Goal: Task Accomplishment & Management: Use online tool/utility

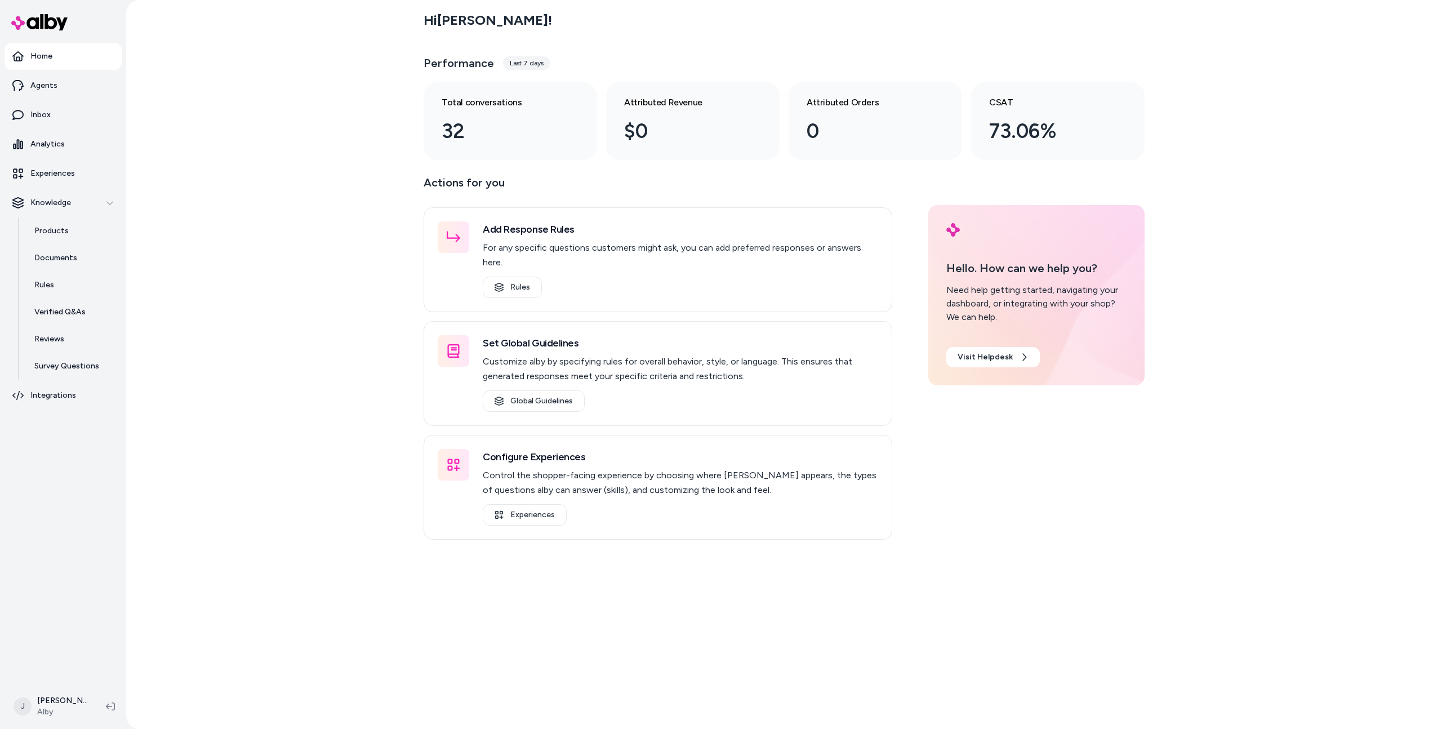
click at [203, 222] on div "Hi Jason ! Performance Last 7 days Total conversations 32 Attributed Revenue $0…" at bounding box center [784, 364] width 1316 height 729
click at [90, 113] on link "Inbox" at bounding box center [63, 114] width 117 height 27
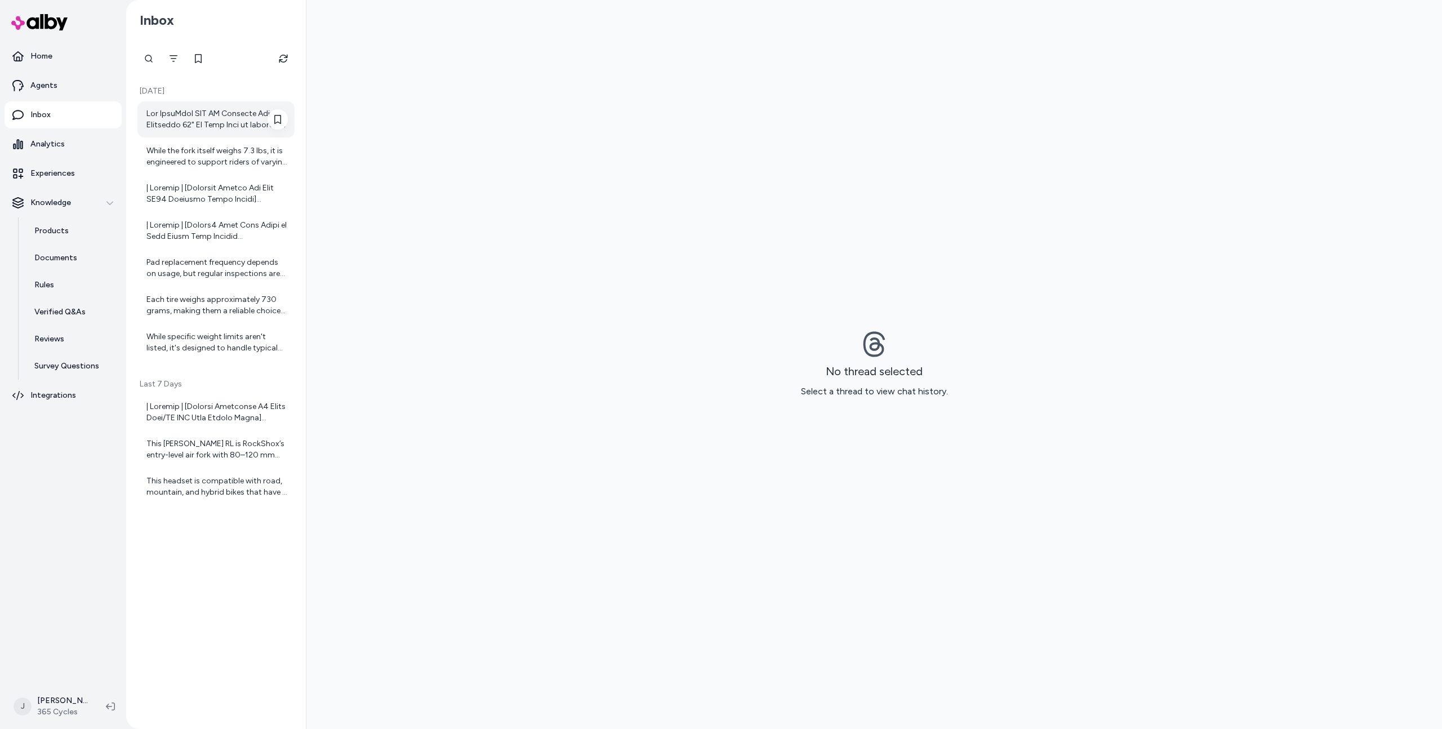
click at [179, 121] on div at bounding box center [216, 119] width 141 height 23
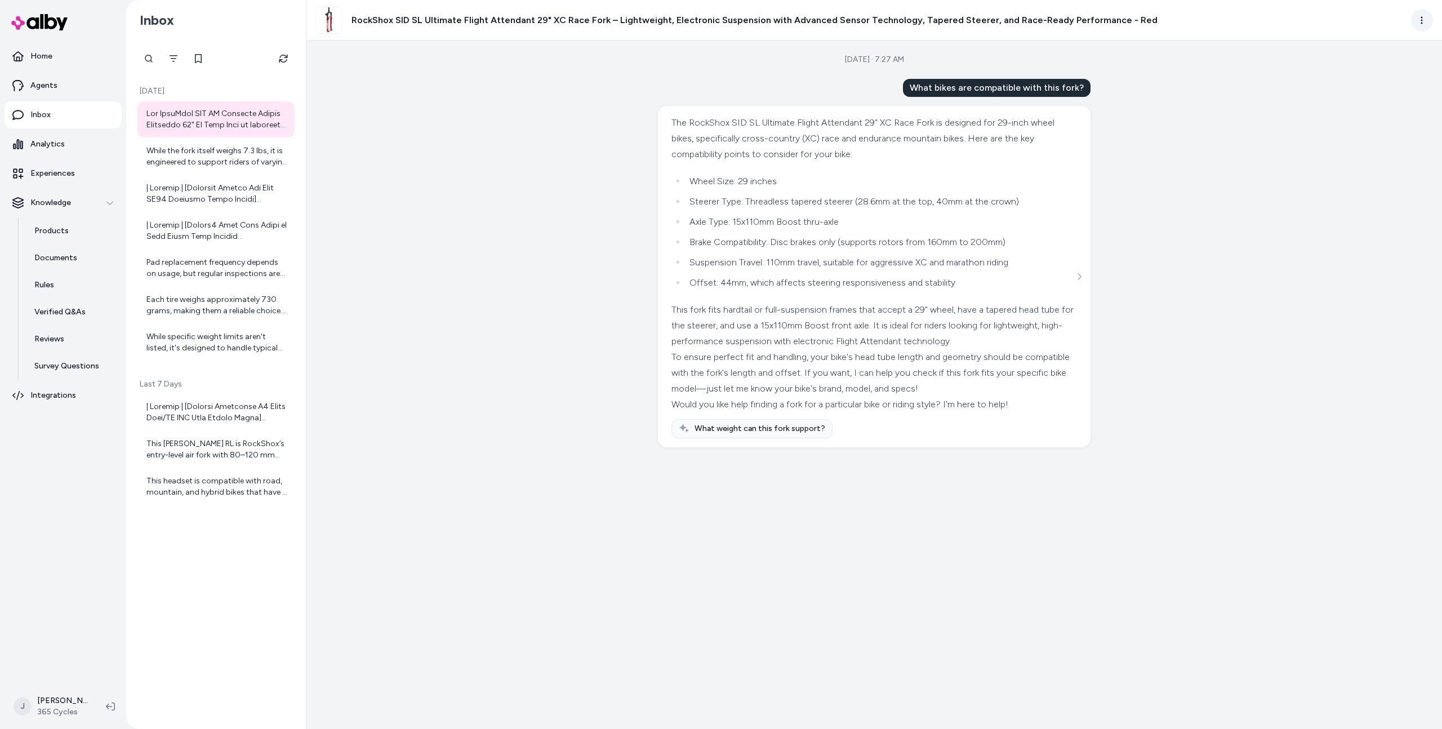
click at [1415, 14] on html "Home Agents Inbox Analytics Experiences Knowledge Products Documents Rules Veri…" at bounding box center [721, 364] width 1442 height 729
click at [1340, 101] on link "View in LangFuse" at bounding box center [1371, 100] width 119 height 18
click at [619, 450] on div "Aug 11, 2025 · 7:27 AM What bikes are compatible with this fork? The RockShox S…" at bounding box center [875, 385] width 1136 height 689
click at [728, 361] on div "To ensure perfect fit and handling, your bike's head tube length and geometry s…" at bounding box center [873, 372] width 403 height 47
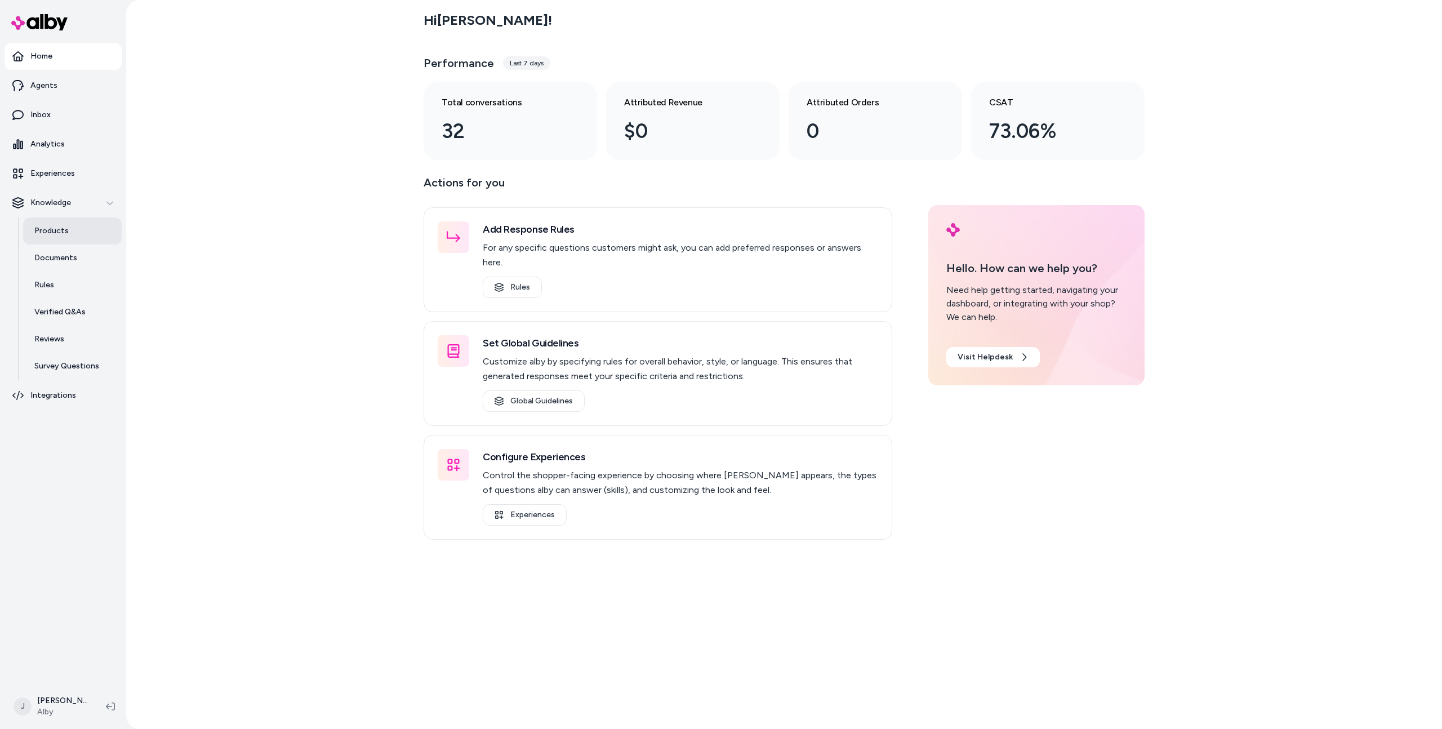
click at [79, 236] on link "Products" at bounding box center [72, 230] width 99 height 27
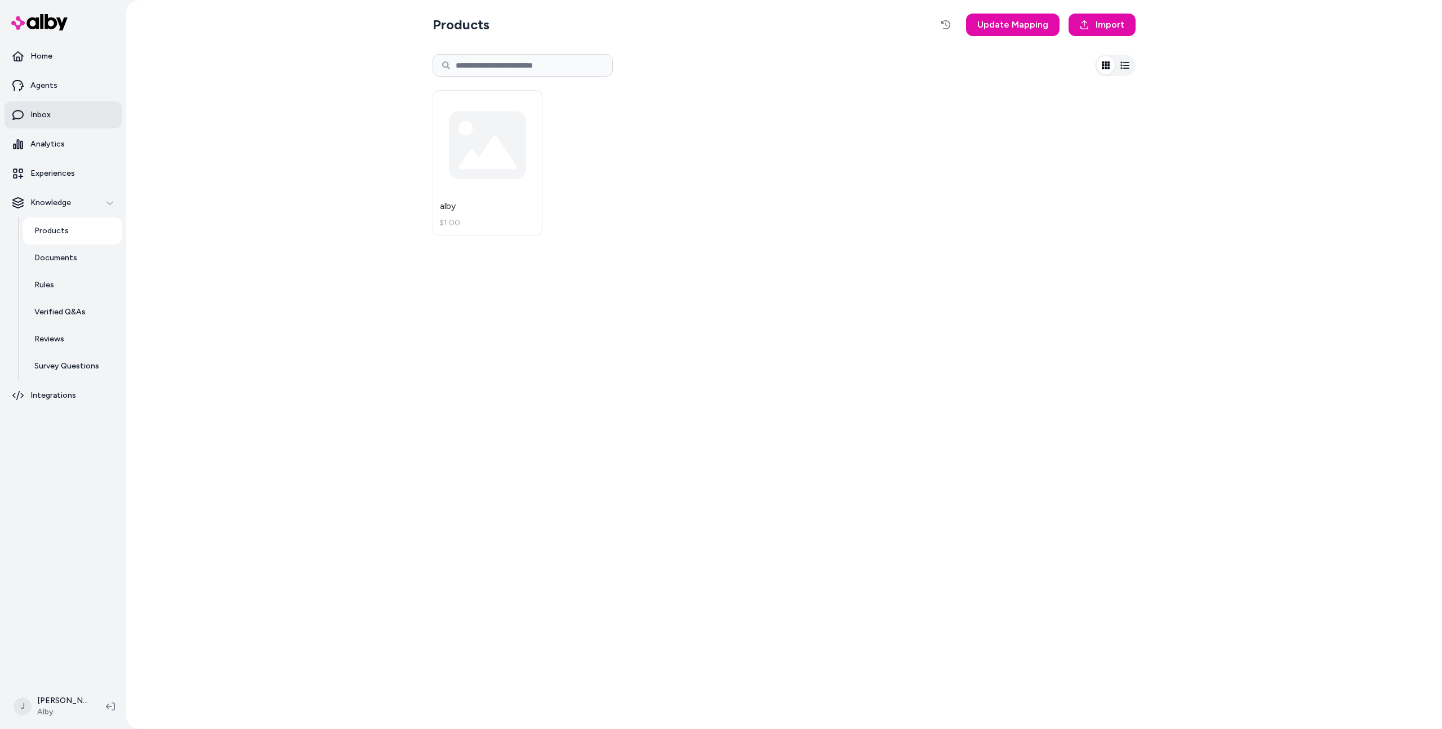
click at [90, 118] on link "Inbox" at bounding box center [63, 114] width 117 height 27
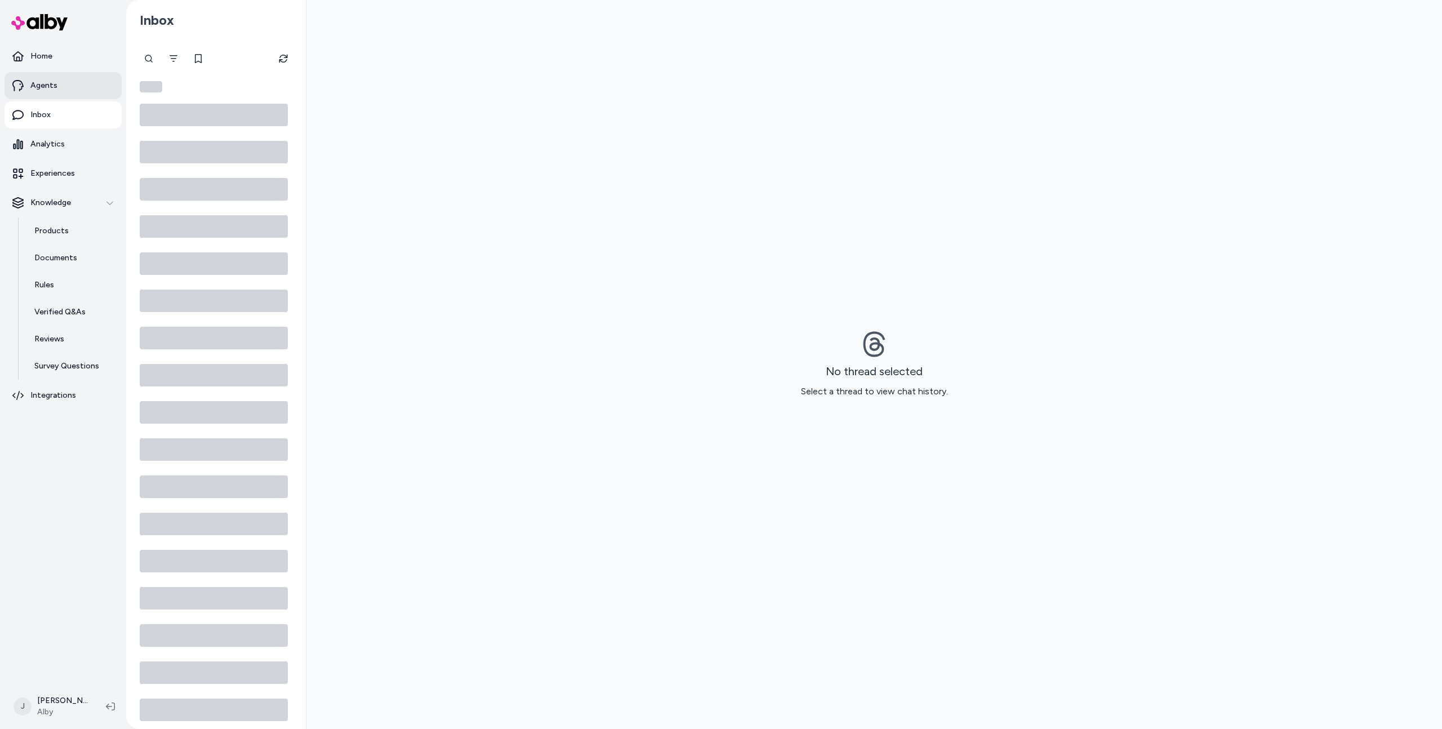
click at [90, 85] on link "Agents" at bounding box center [63, 85] width 117 height 27
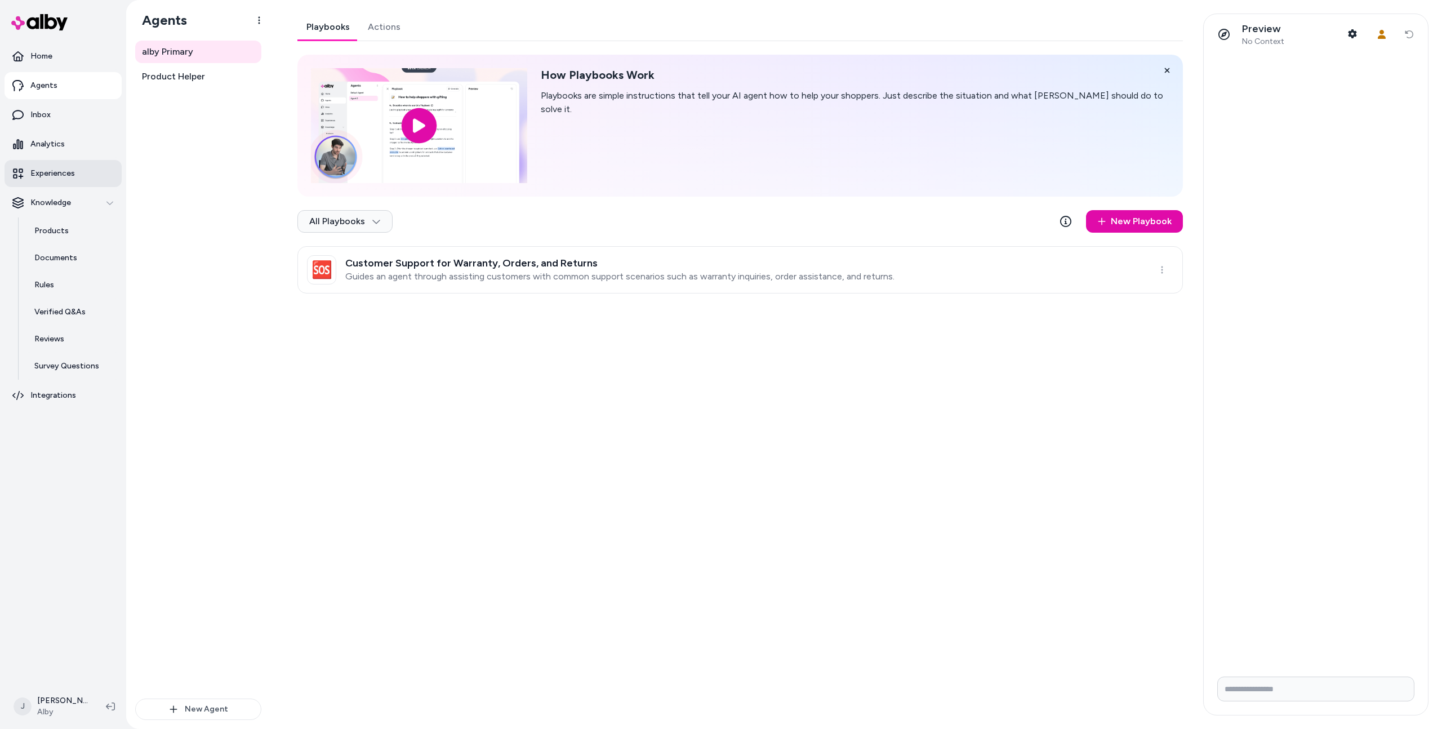
click at [57, 180] on link "Experiences" at bounding box center [63, 173] width 117 height 27
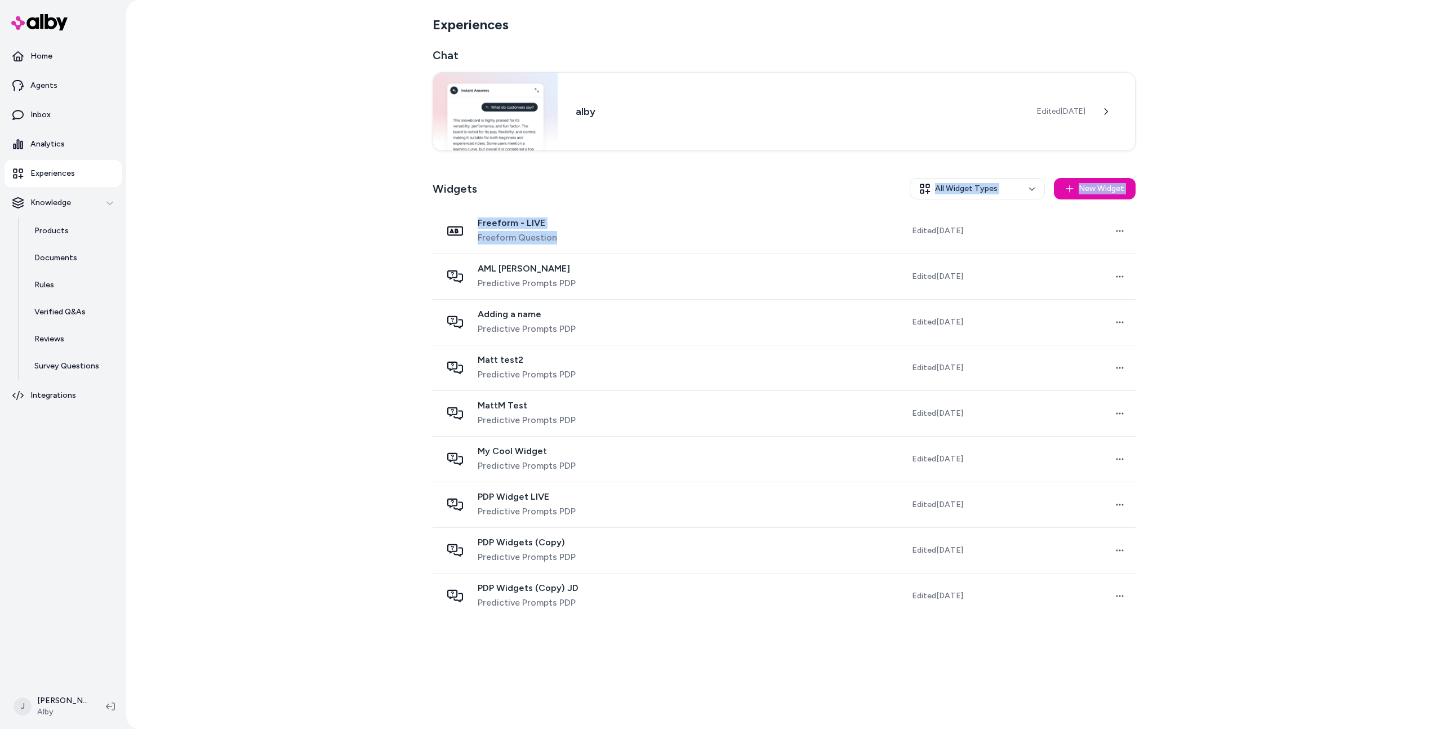
drag, startPoint x: 704, startPoint y: 219, endPoint x: 710, endPoint y: 180, distance: 39.3
click at [713, 184] on div "Widgets All Widget Types New Widget Freeform - LIVE Freeform Question Edited [D…" at bounding box center [784, 394] width 703 height 450
click at [707, 176] on div "Widgets All Widget Types New Widget" at bounding box center [784, 188] width 703 height 39
click at [721, 114] on h3 "alby" at bounding box center [797, 111] width 443 height 16
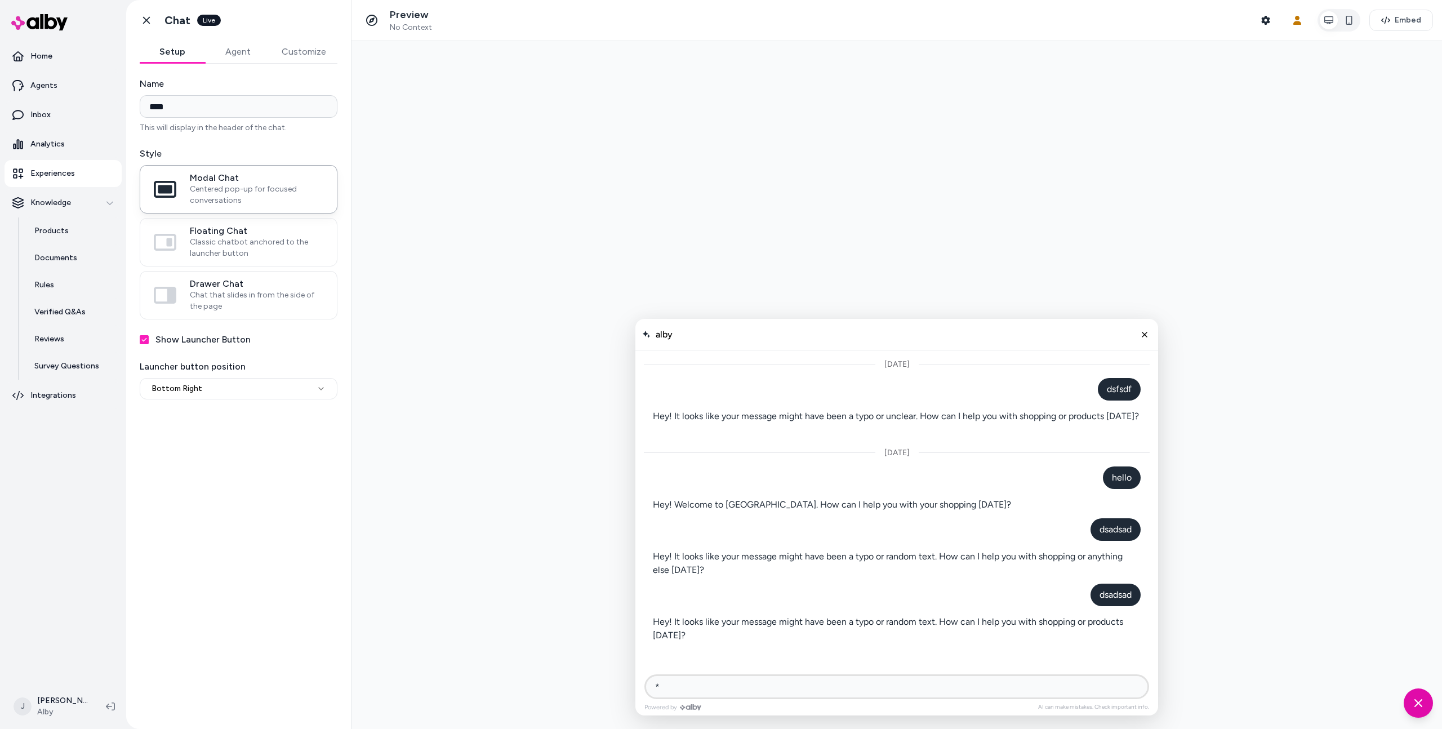
type input "**"
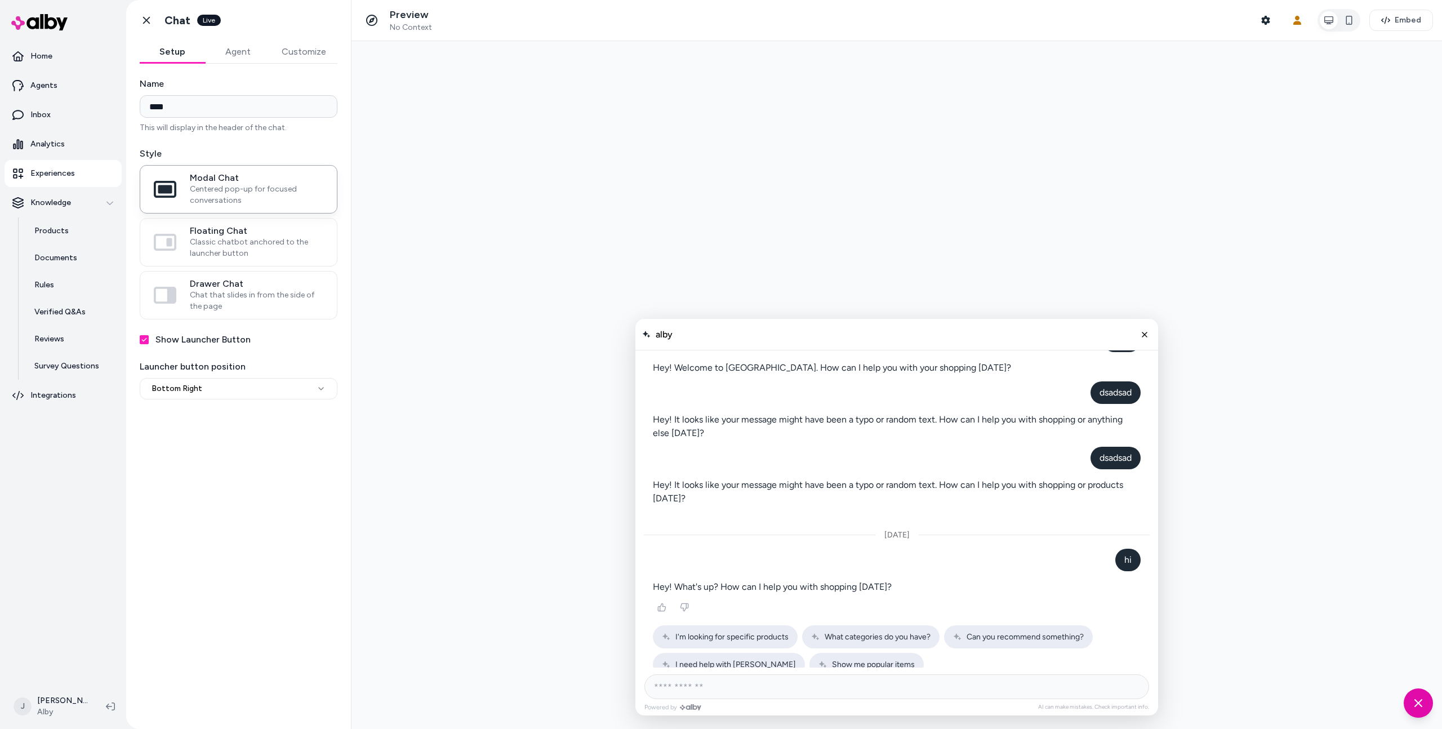
scroll to position [139, 0]
click at [658, 601] on icon "Thumbs up" at bounding box center [662, 605] width 9 height 9
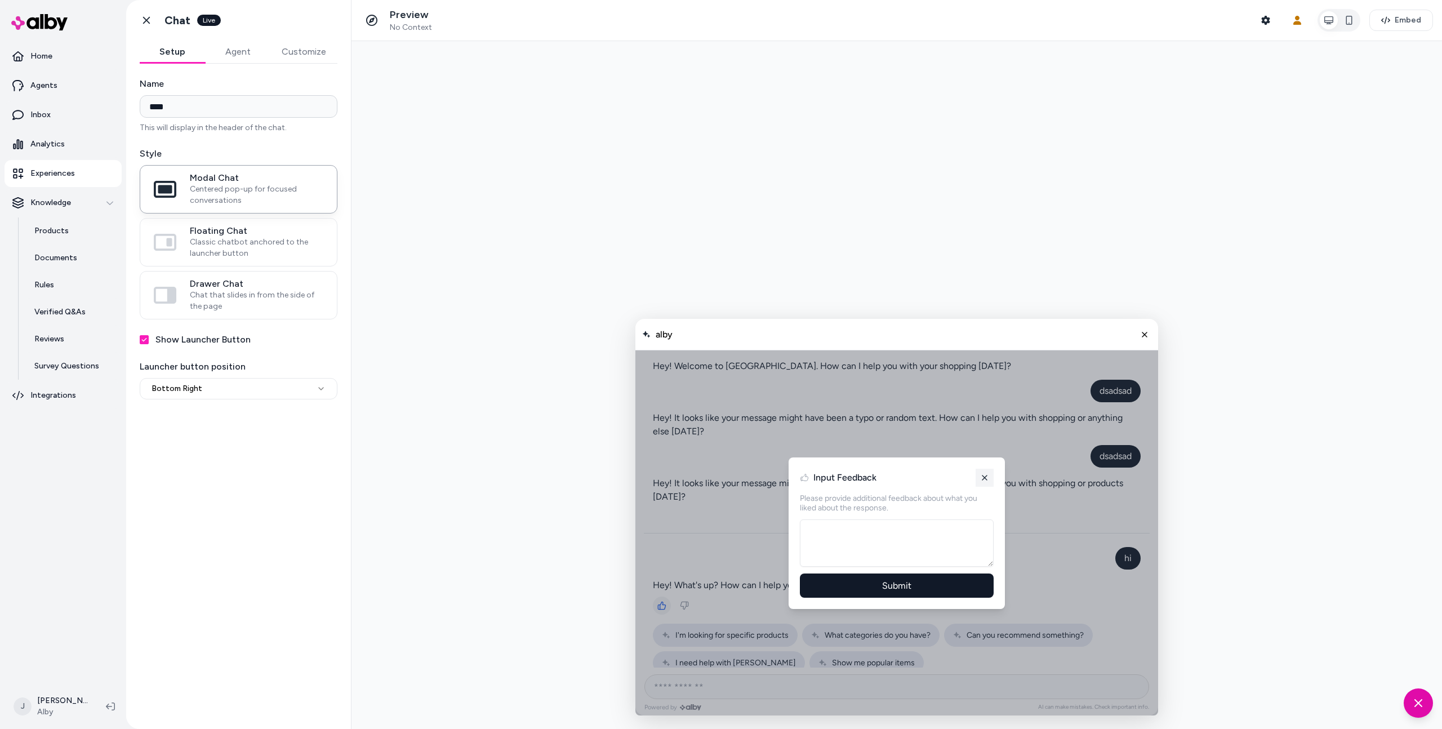
click at [987, 478] on icon "AI Shopping Assistant" at bounding box center [984, 477] width 9 height 9
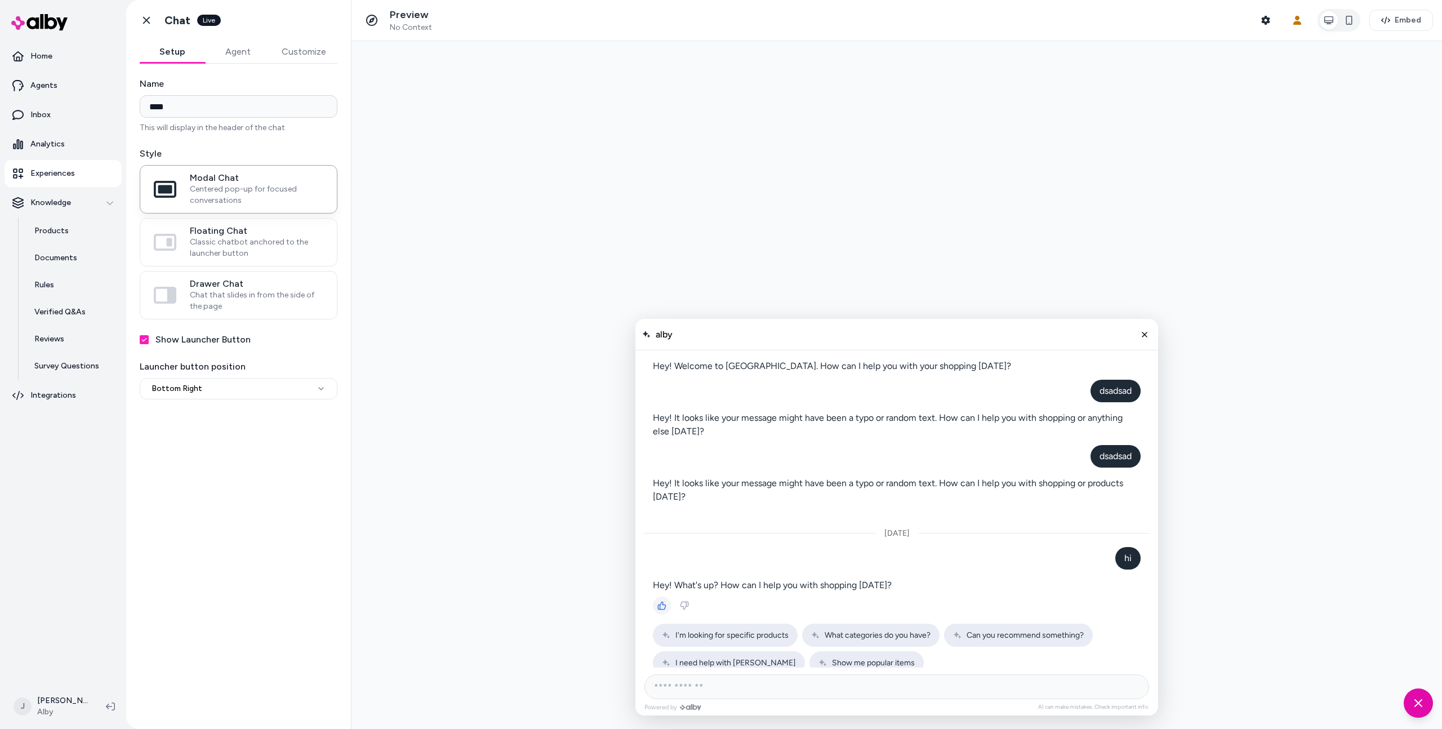
click at [883, 478] on p "Hey! It looks like your message might have been a typo or random text. How can …" at bounding box center [897, 490] width 488 height 27
click at [1142, 336] on icon "Close chat" at bounding box center [1145, 335] width 10 height 10
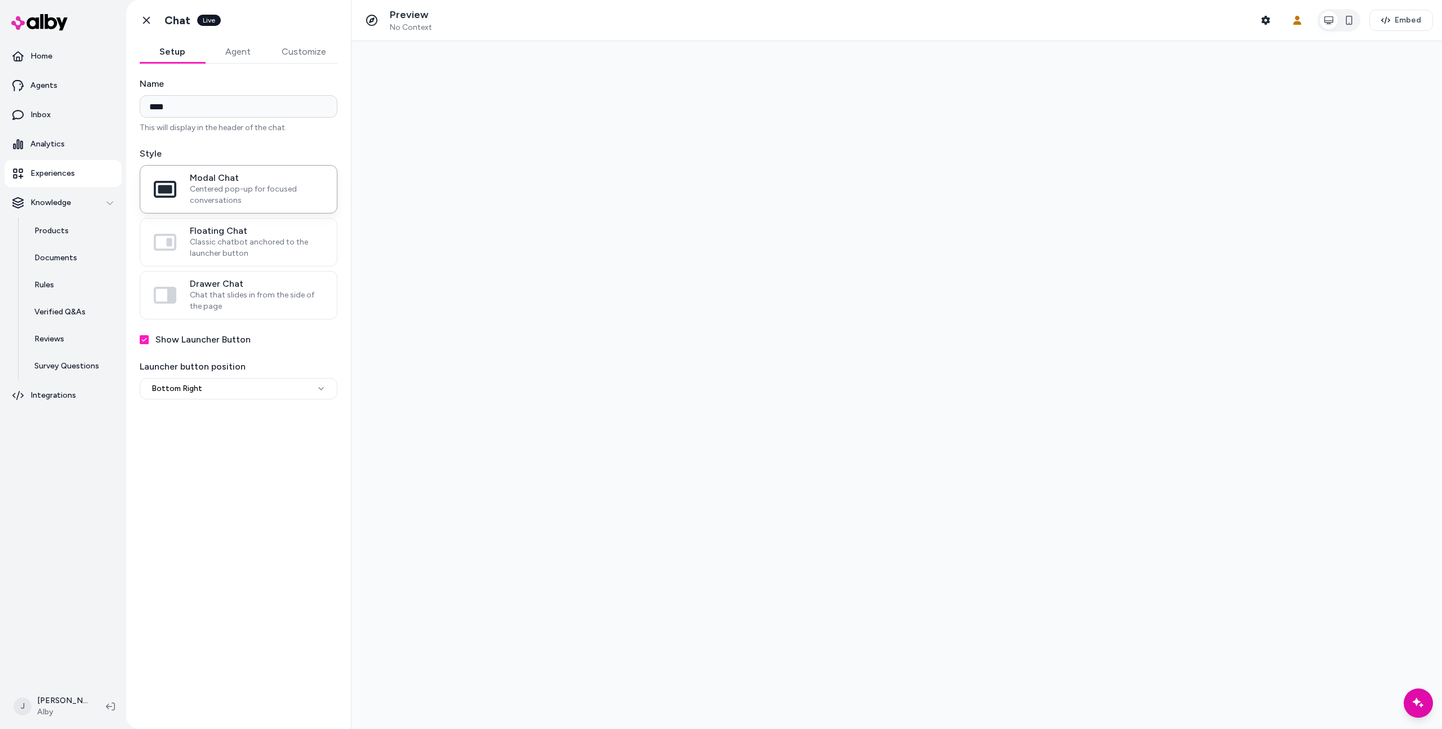
click at [956, 356] on div at bounding box center [897, 385] width 1091 height 688
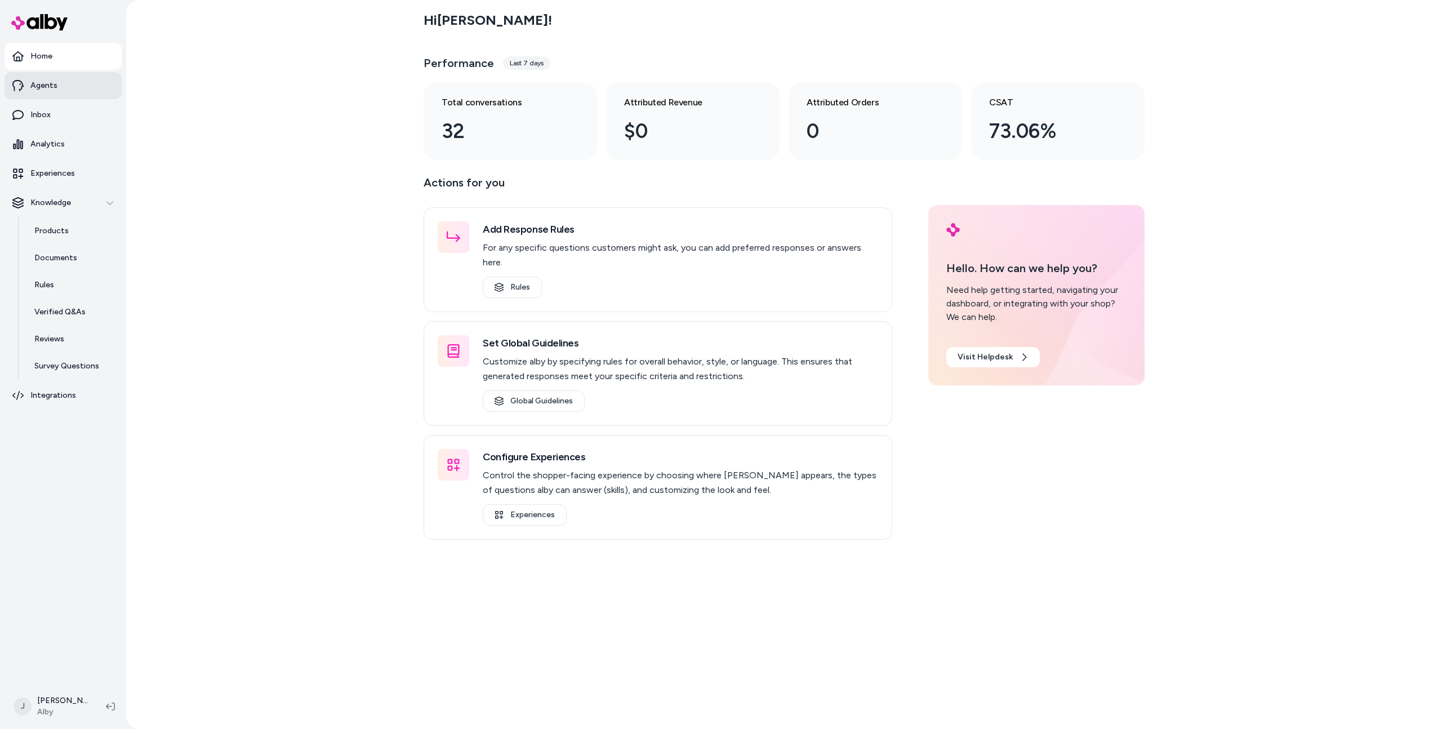
click at [86, 84] on link "Agents" at bounding box center [63, 85] width 117 height 27
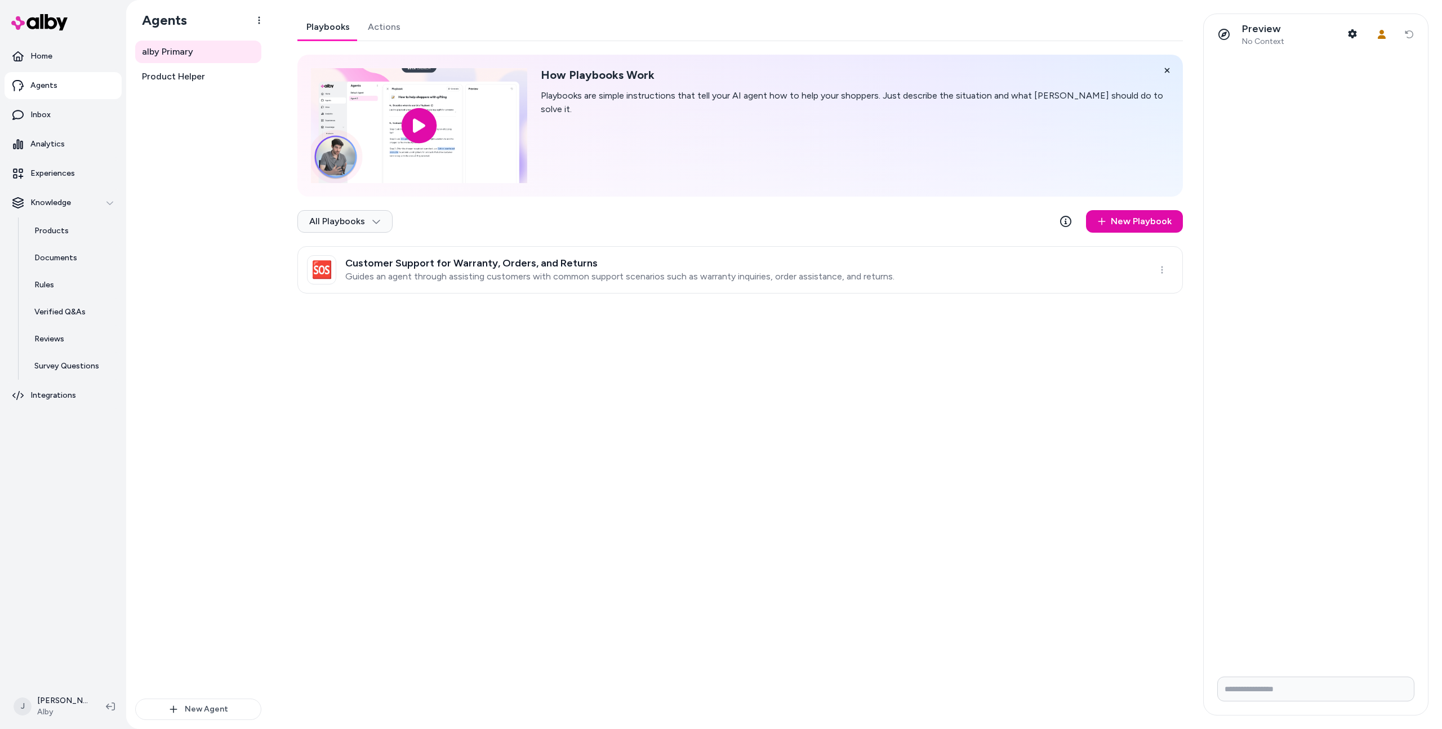
click at [382, 32] on link "Actions" at bounding box center [384, 27] width 51 height 27
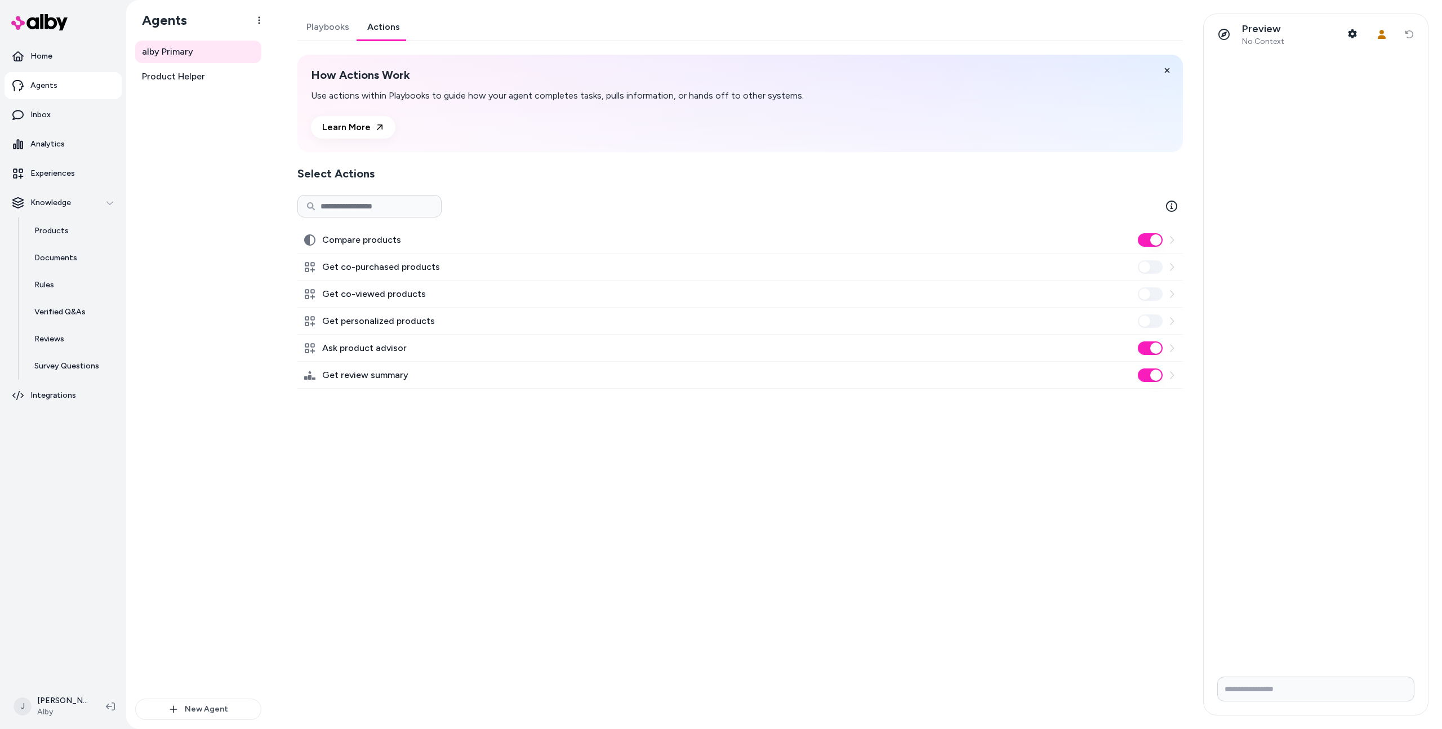
click at [1175, 240] on icon at bounding box center [1171, 240] width 9 height 9
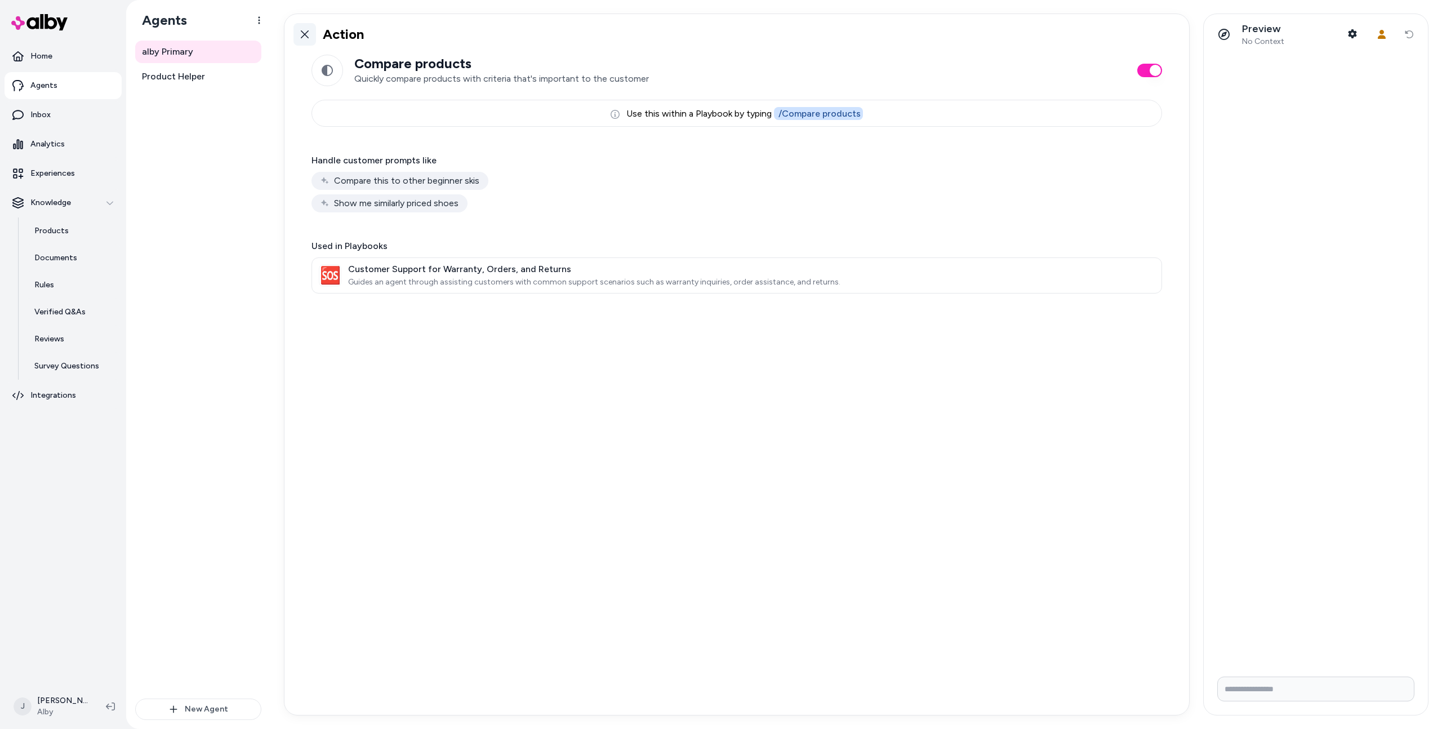
click at [308, 35] on icon at bounding box center [304, 34] width 9 height 9
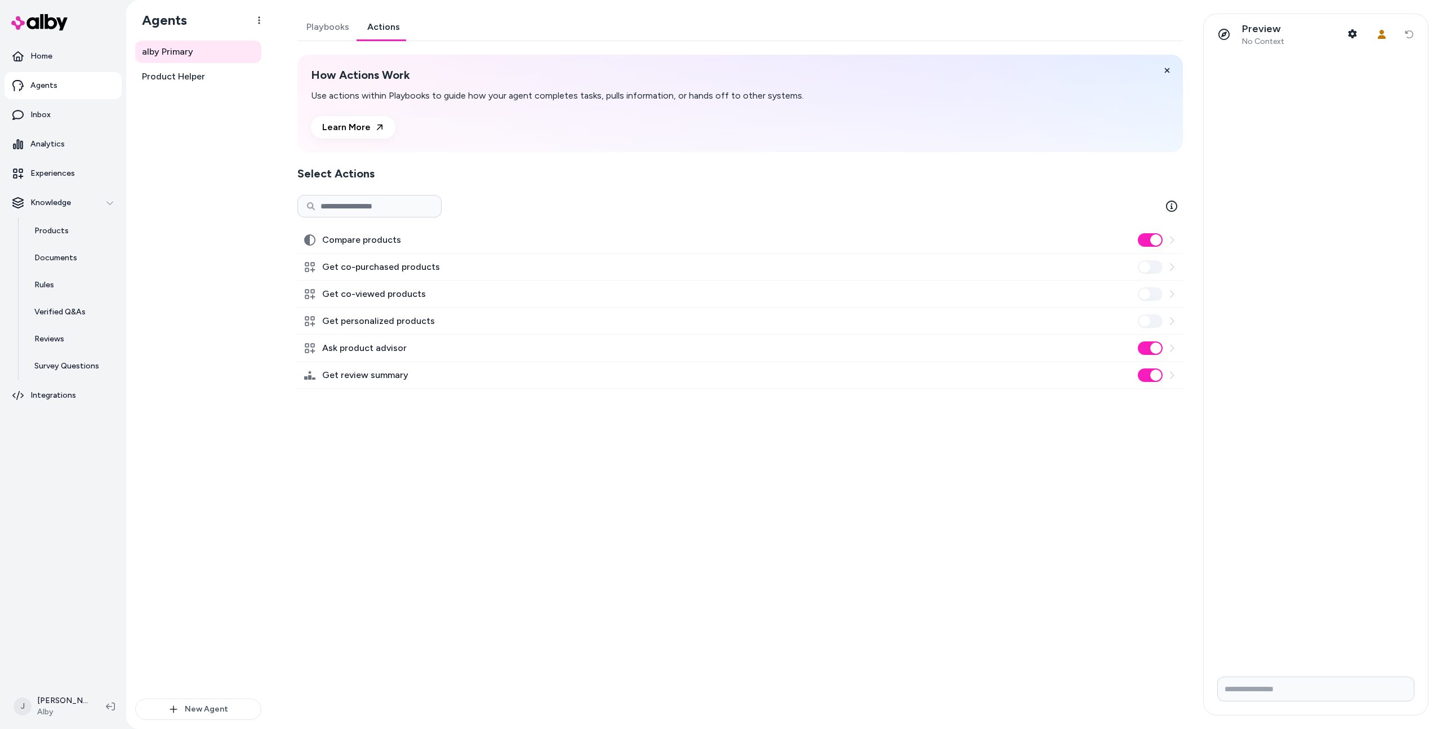
click at [317, 26] on link "Playbooks" at bounding box center [328, 27] width 61 height 27
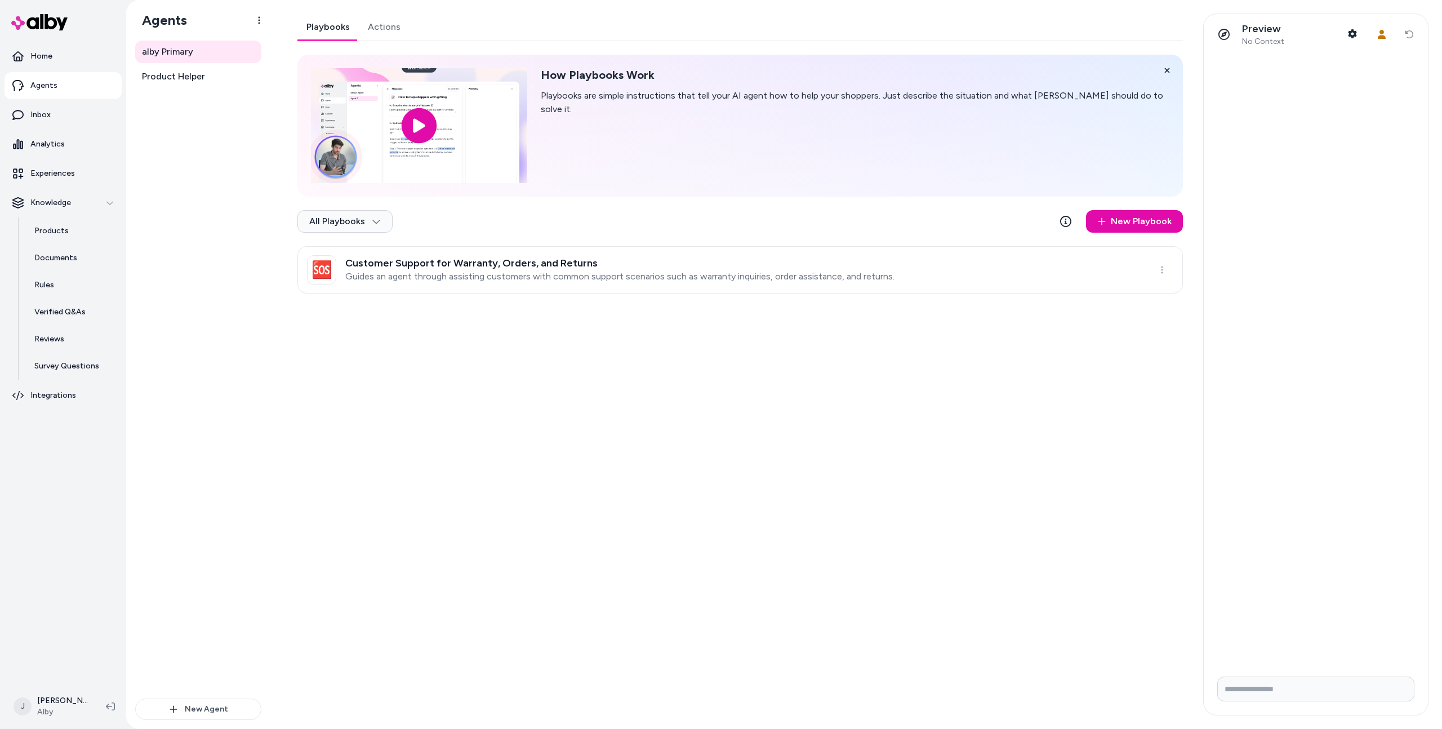
click at [162, 151] on div "alby Primary Product Helper" at bounding box center [198, 370] width 126 height 658
click at [1153, 228] on link "New Playbook" at bounding box center [1134, 221] width 97 height 23
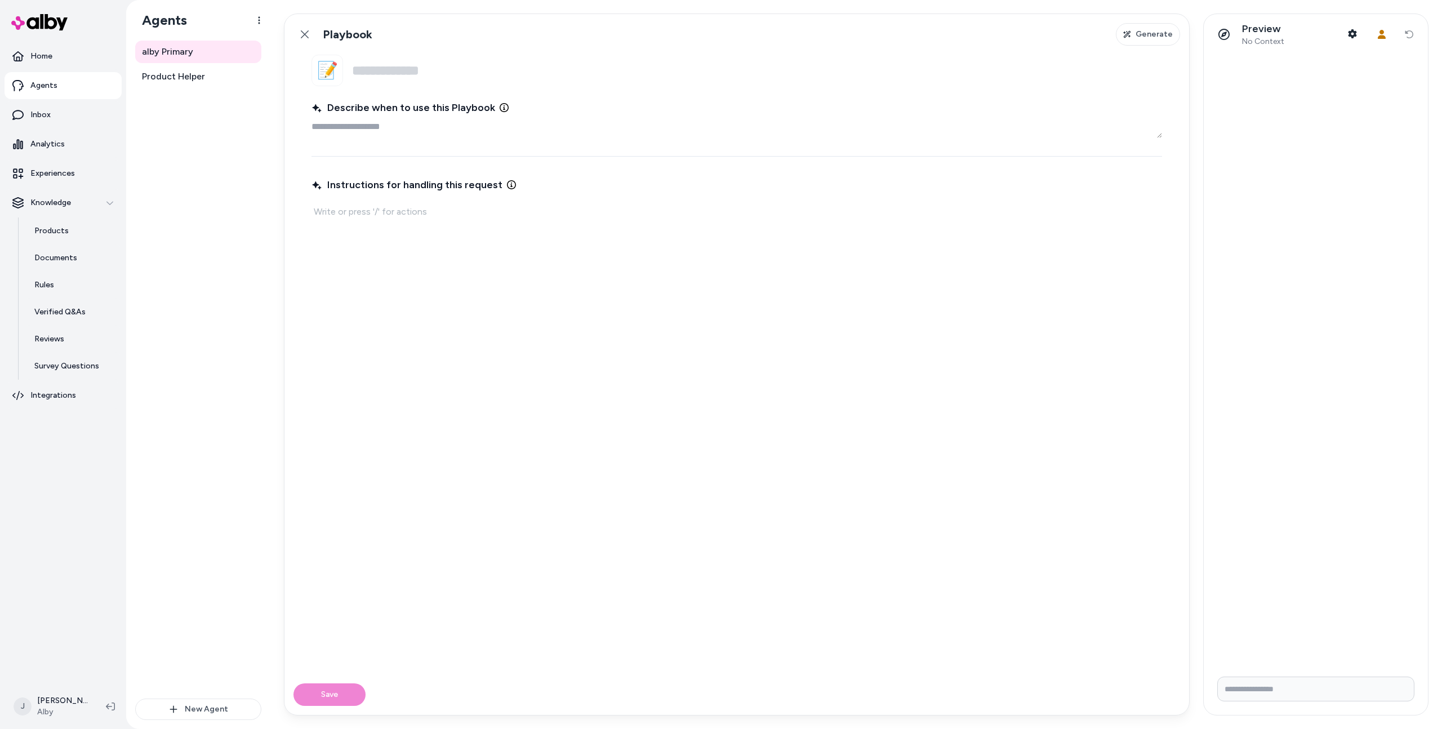
click at [358, 208] on p at bounding box center [737, 212] width 846 height 16
type textarea "*"
